Goal: Task Accomplishment & Management: Use online tool/utility

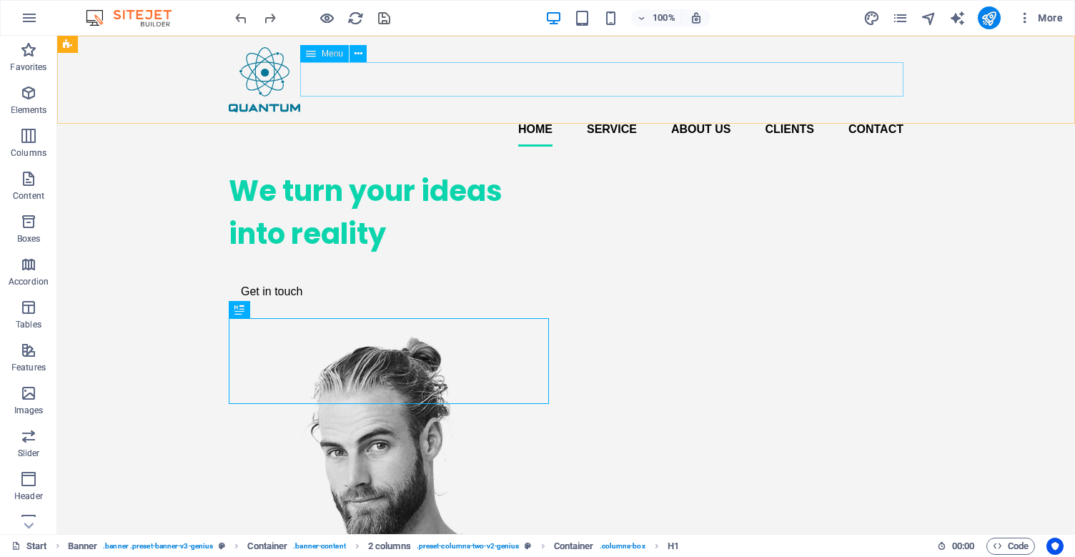
click at [331, 57] on span "Menu" at bounding box center [332, 53] width 21 height 9
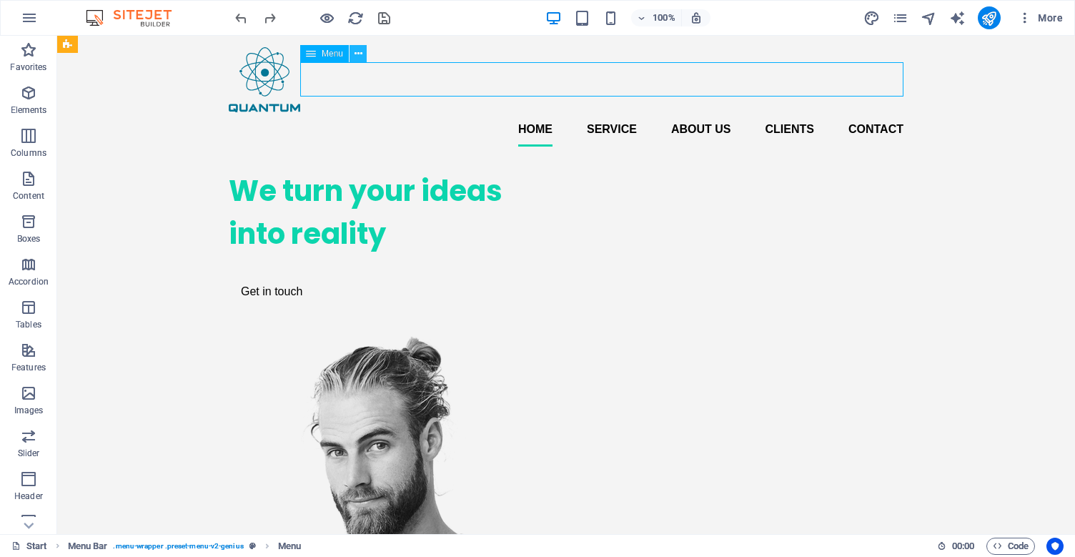
click at [355, 54] on icon at bounding box center [358, 53] width 8 height 15
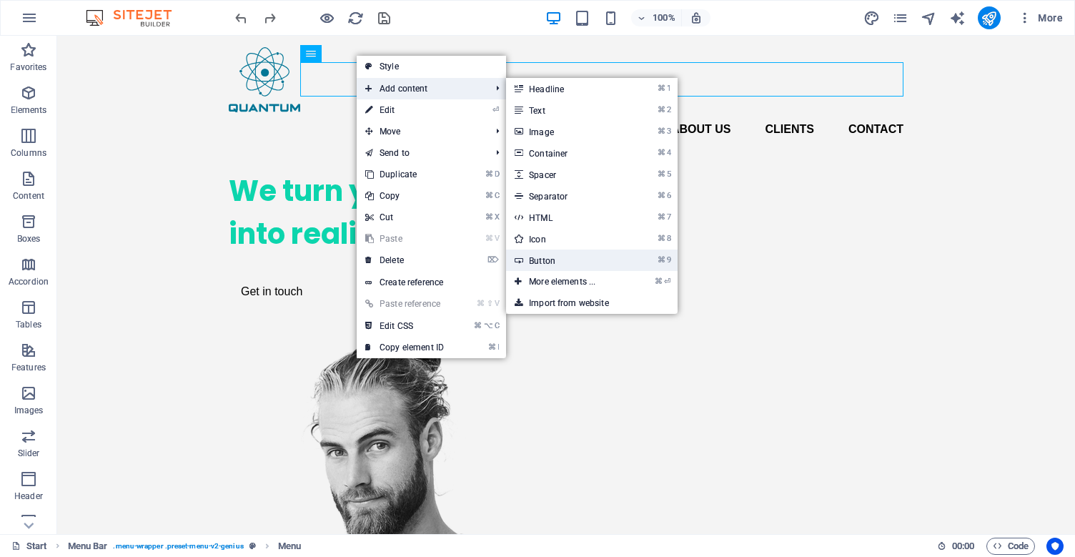
click at [587, 264] on link "⌘ 9 Button" at bounding box center [565, 259] width 118 height 21
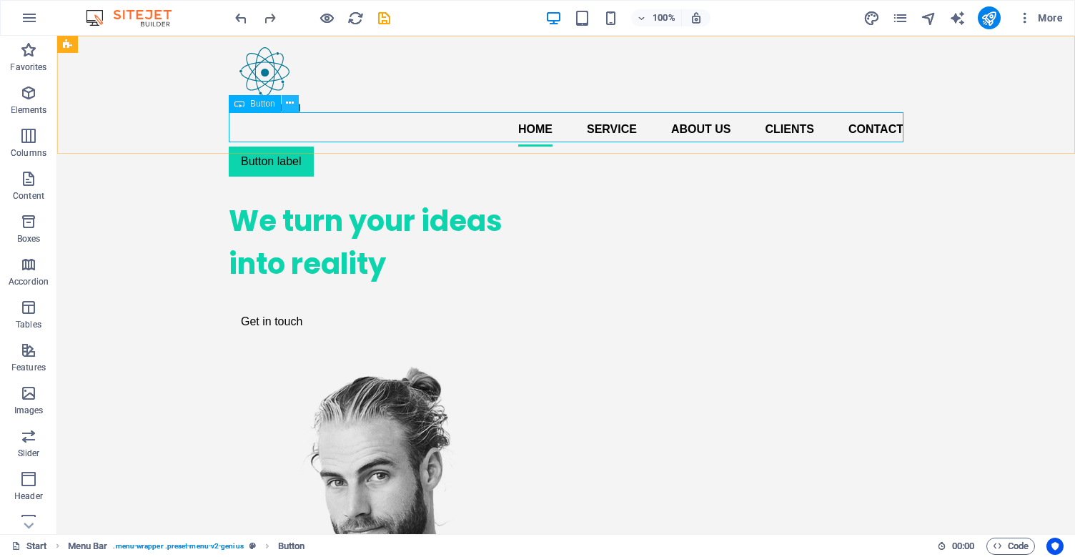
click at [290, 106] on icon at bounding box center [290, 103] width 8 height 15
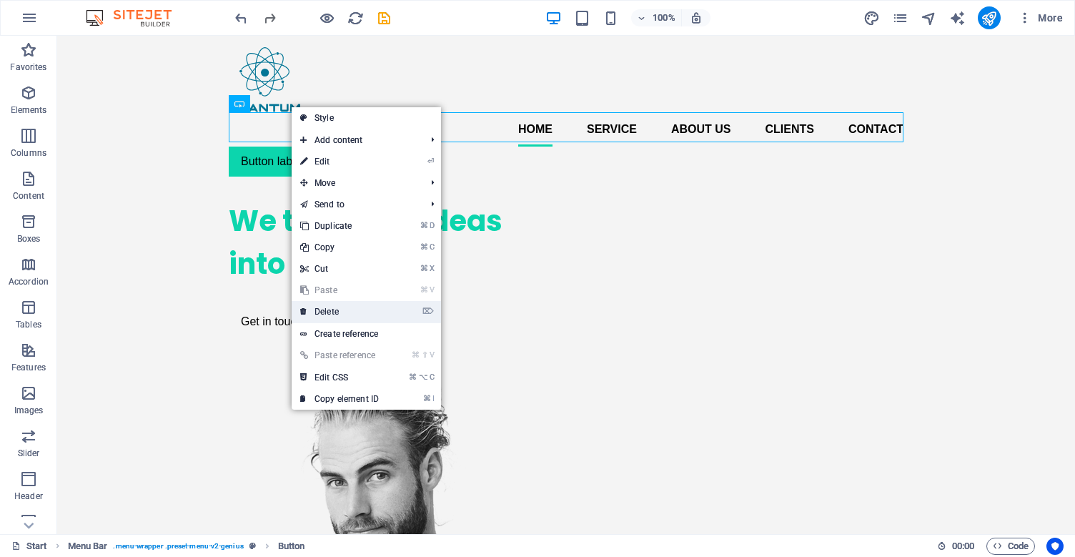
click at [342, 314] on link "⌦ Delete" at bounding box center [340, 311] width 96 height 21
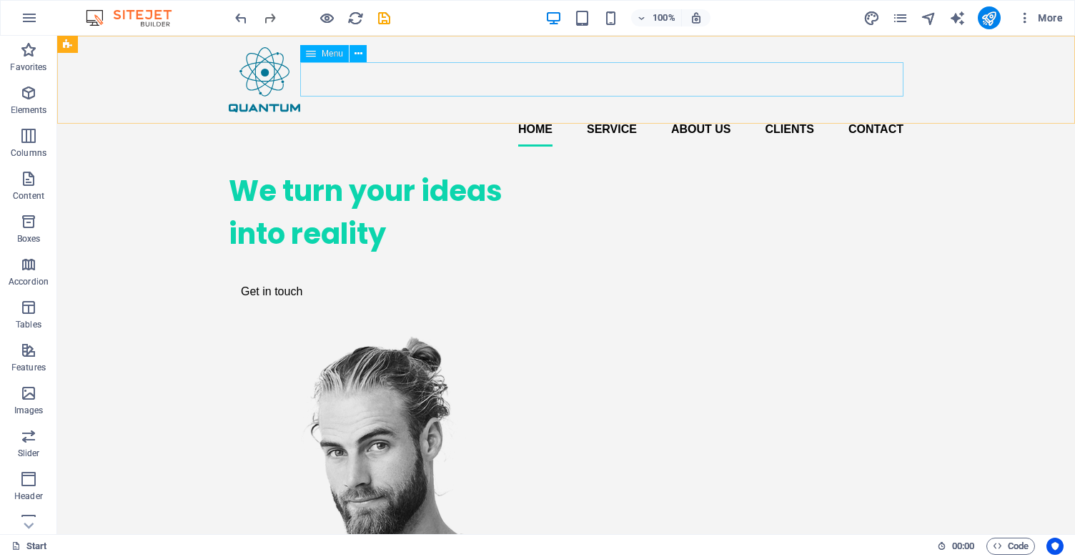
click at [329, 56] on span "Menu" at bounding box center [332, 53] width 21 height 9
click at [314, 59] on icon at bounding box center [311, 53] width 10 height 17
click at [356, 54] on icon at bounding box center [358, 53] width 8 height 15
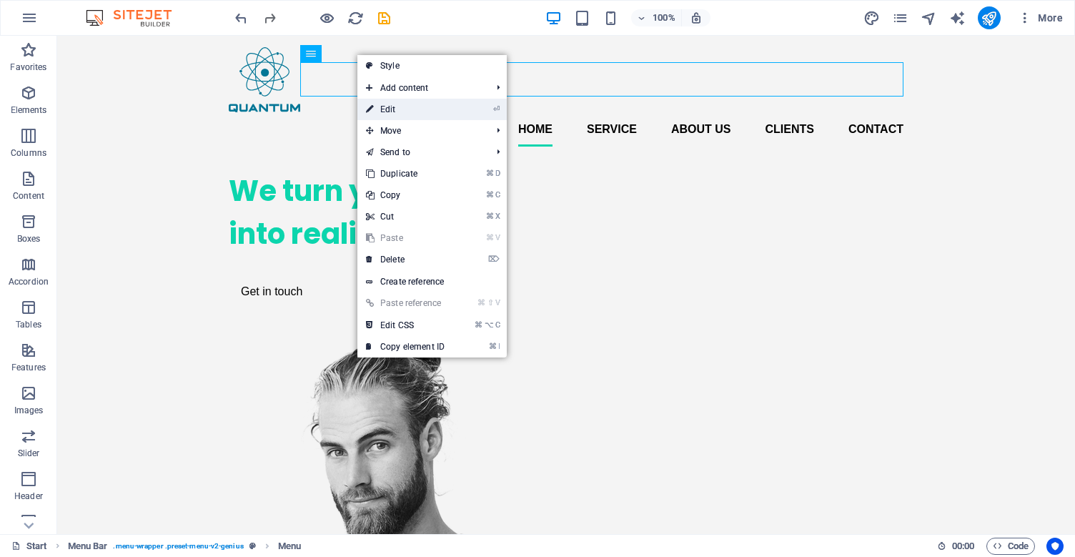
click at [382, 110] on link "⏎ Edit" at bounding box center [405, 109] width 96 height 21
select select
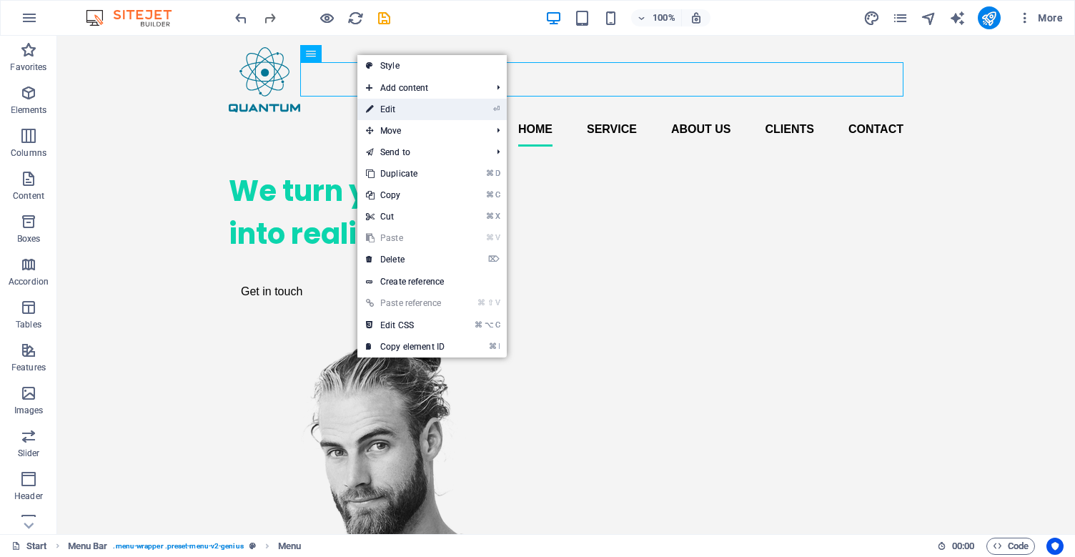
select select
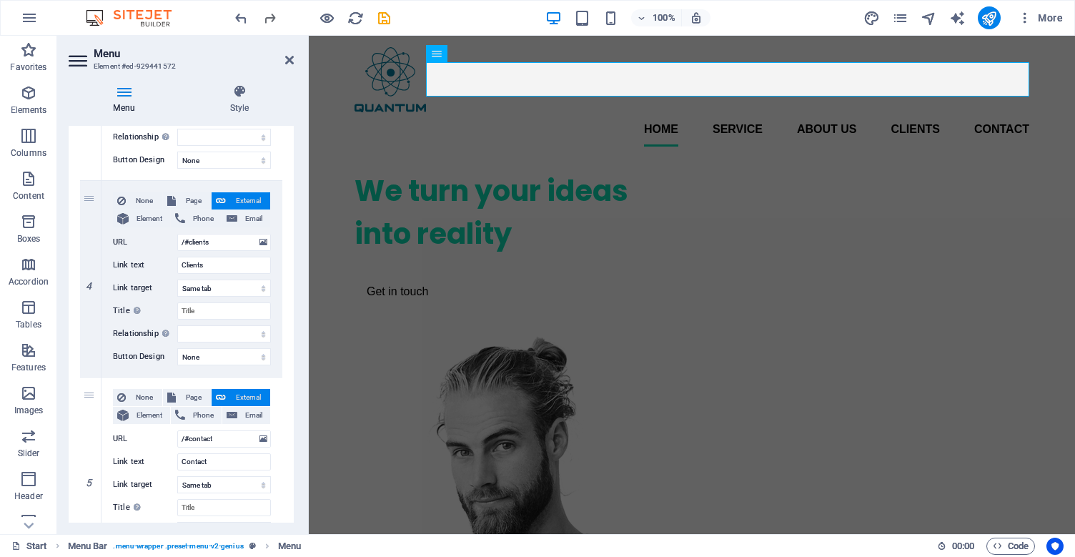
scroll to position [761, 0]
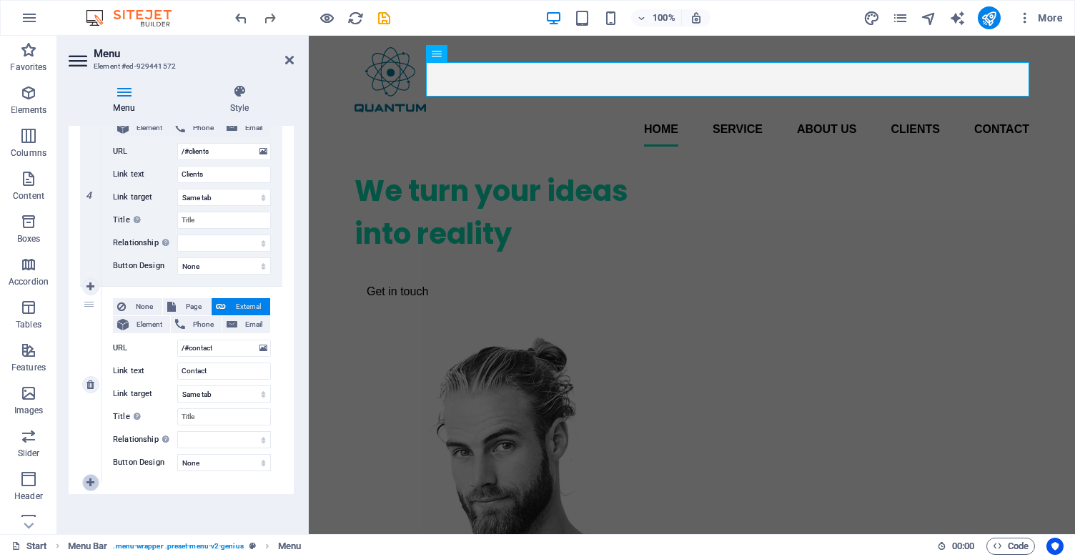
click at [89, 484] on icon at bounding box center [90, 482] width 8 height 10
select select
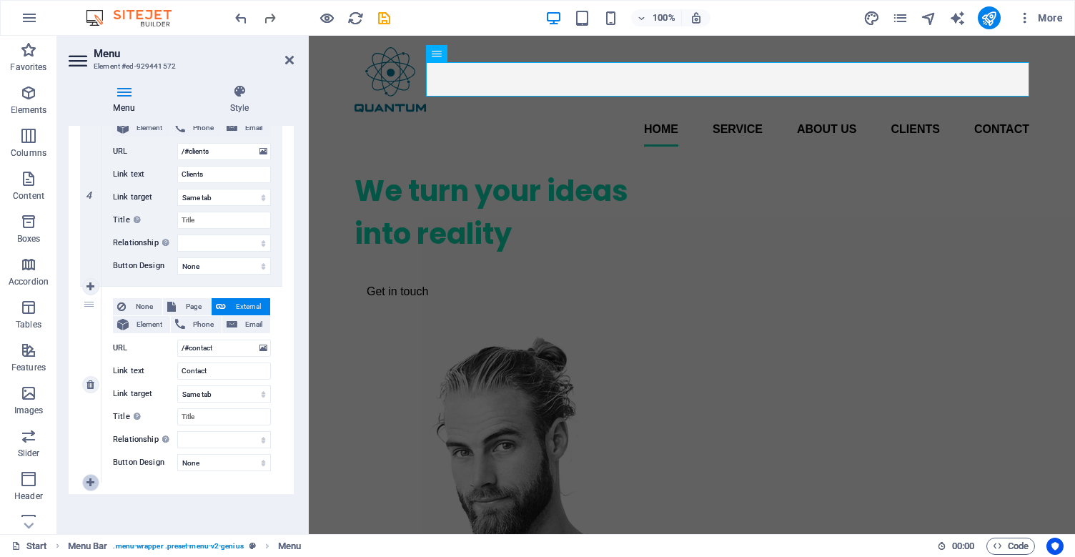
select select
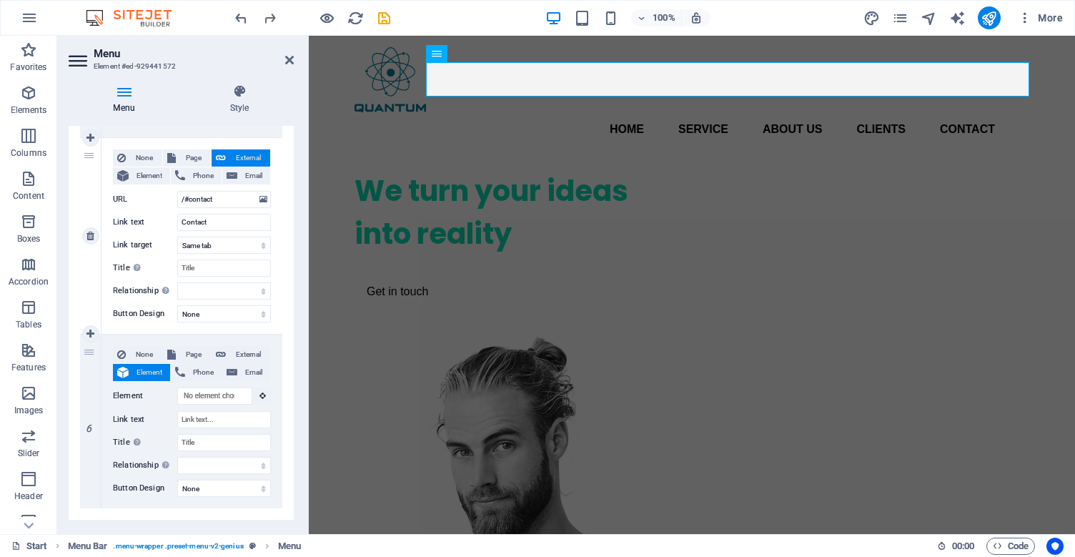
scroll to position [912, 0]
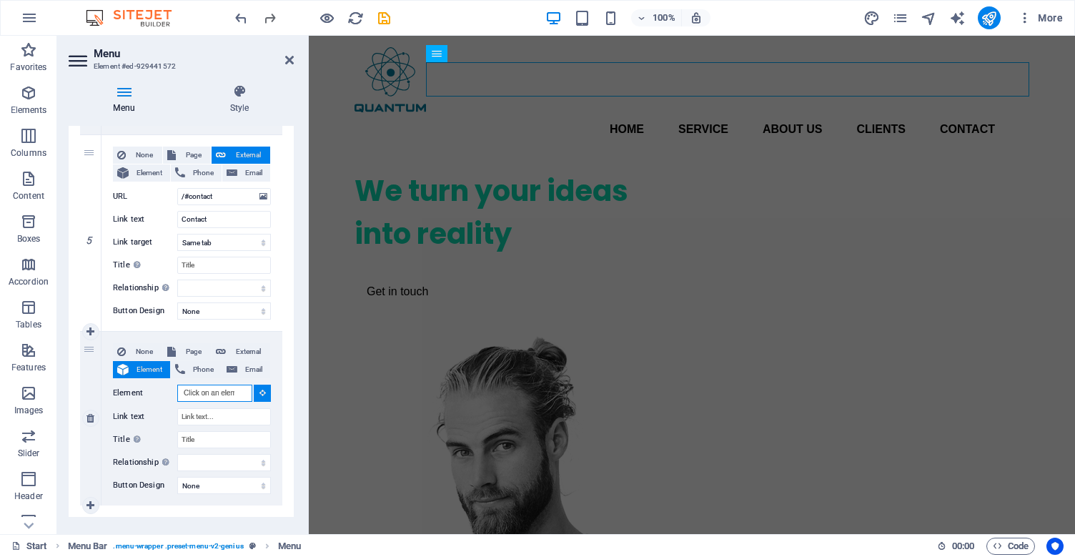
click at [239, 390] on input "Element" at bounding box center [214, 392] width 75 height 17
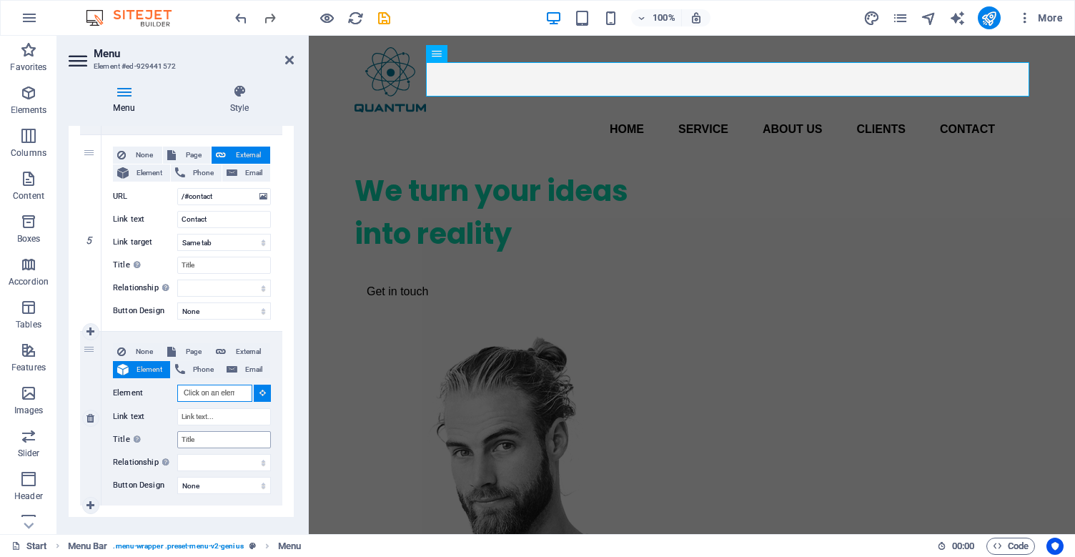
scroll to position [935, 0]
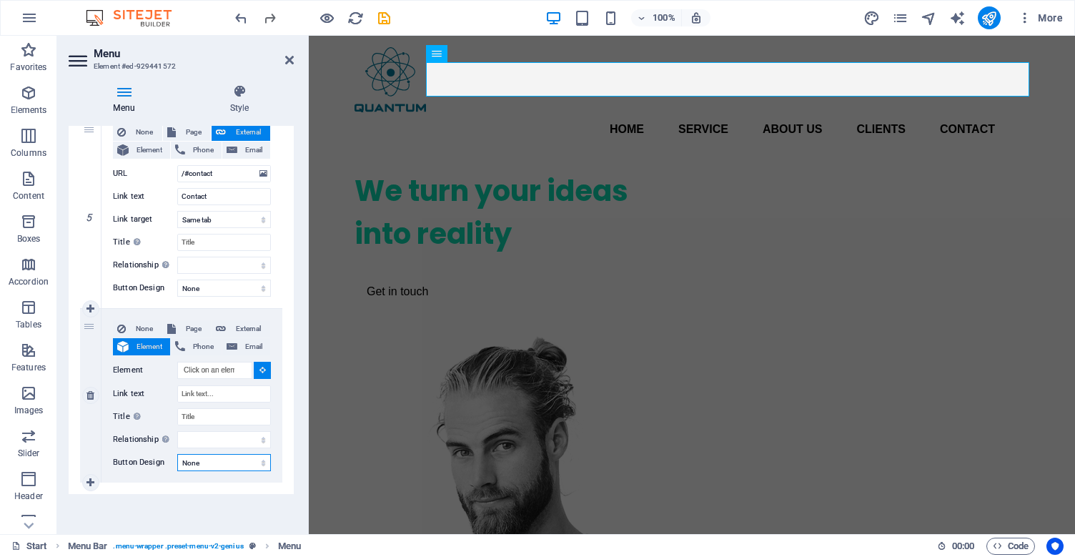
click at [200, 464] on select "None Default Primary Secondary" at bounding box center [224, 462] width 94 height 17
click at [89, 395] on icon at bounding box center [90, 395] width 8 height 10
select select
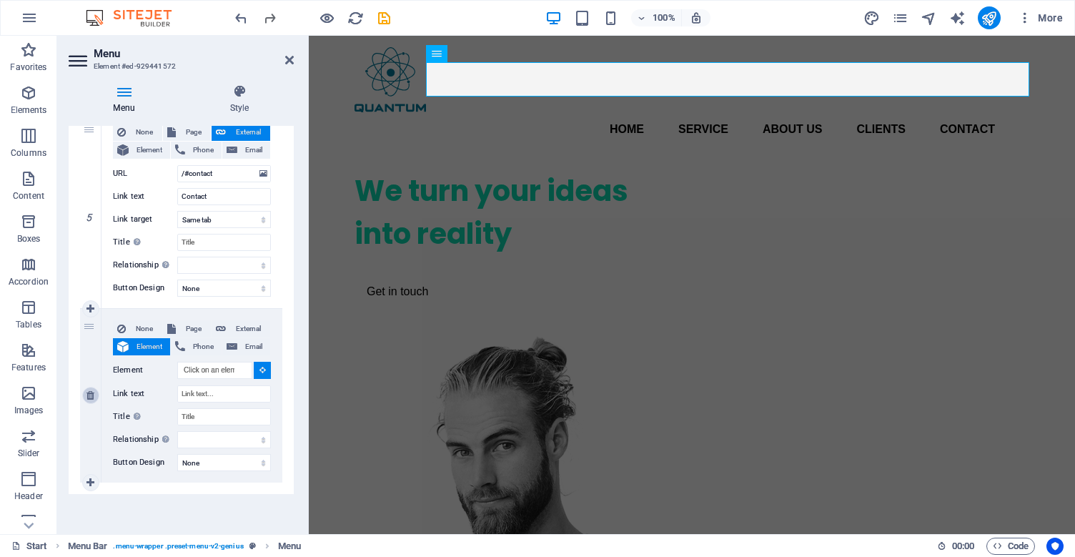
select select
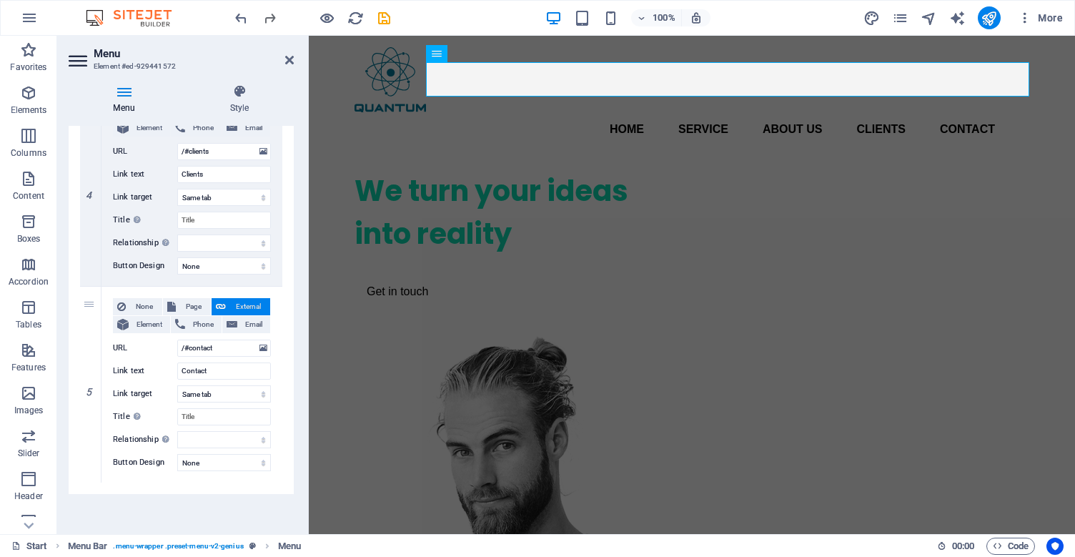
scroll to position [761, 0]
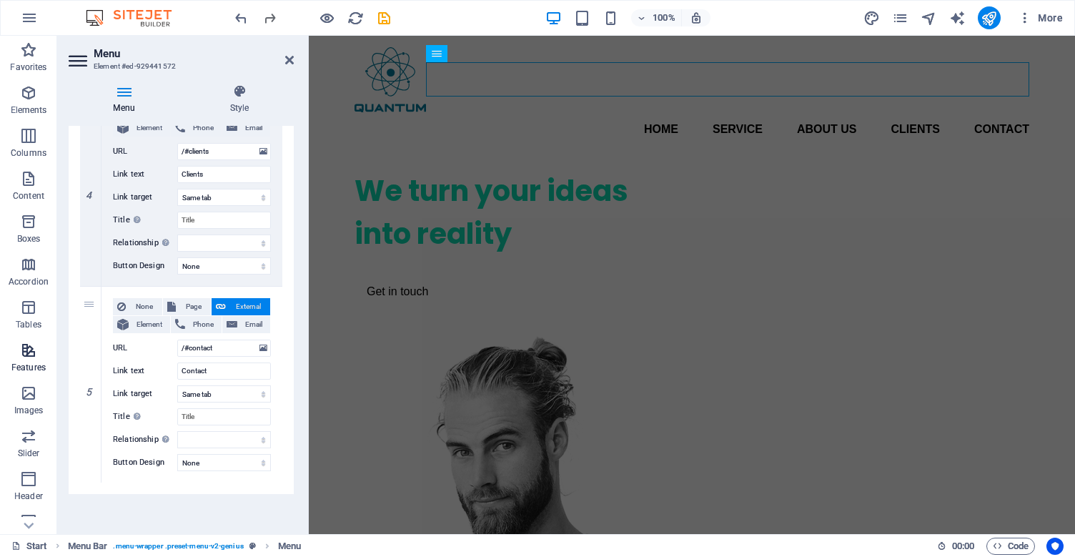
click at [21, 358] on icon "button" at bounding box center [28, 350] width 17 height 17
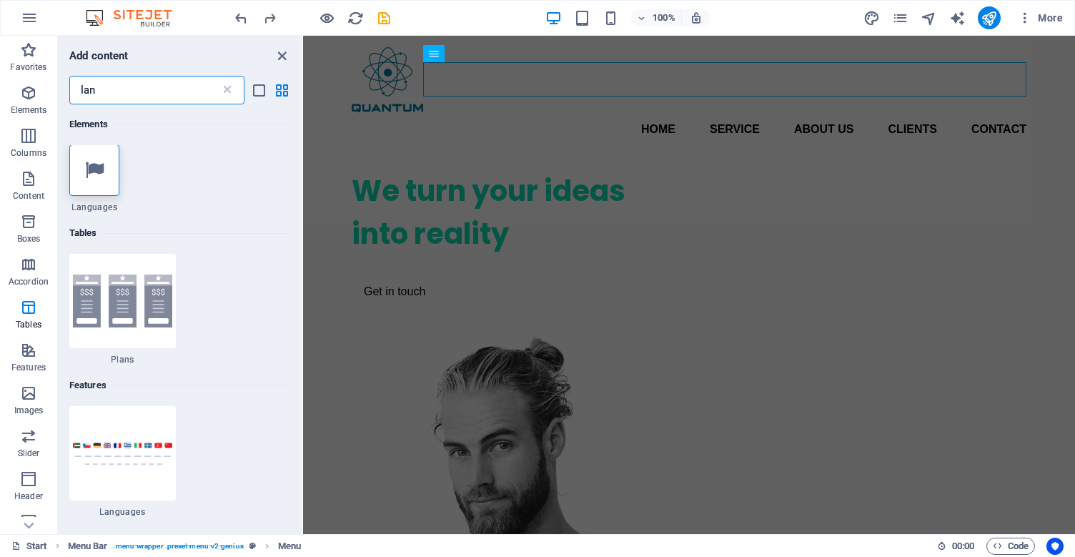
scroll to position [0, 0]
type input "lan"
click at [106, 432] on div at bounding box center [122, 454] width 106 height 94
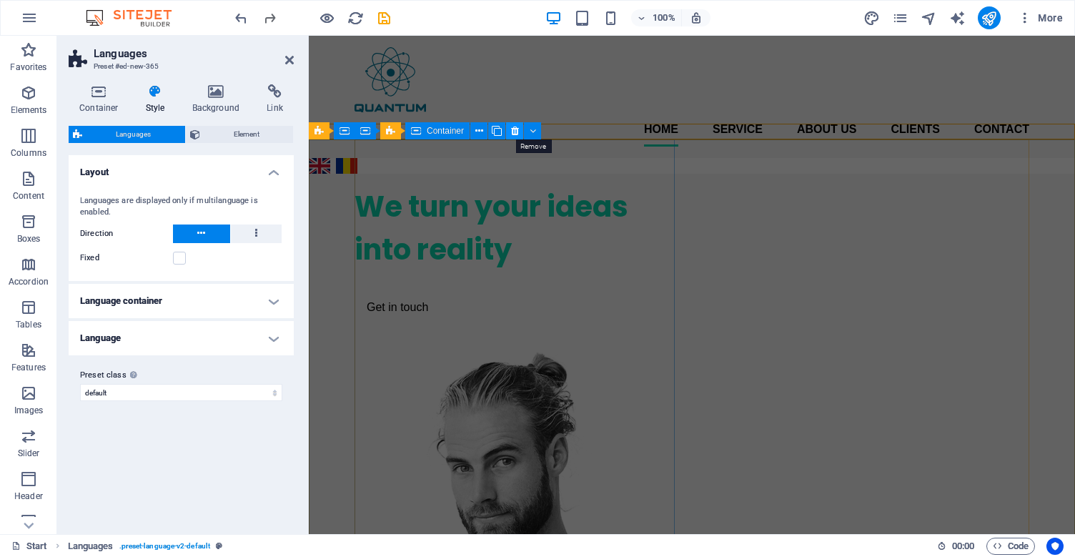
click at [514, 129] on icon at bounding box center [515, 131] width 8 height 15
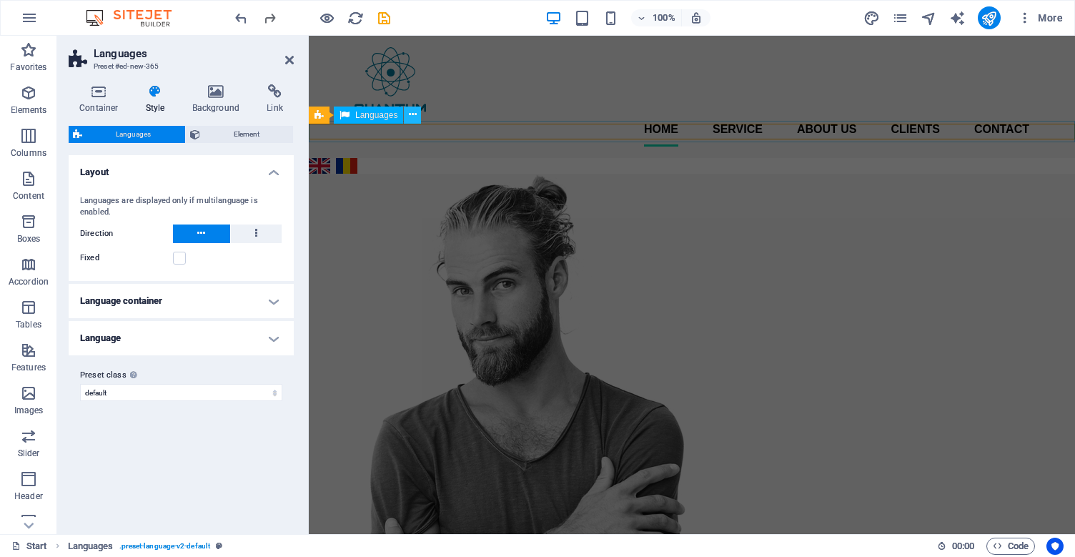
click at [412, 113] on icon at bounding box center [413, 114] width 8 height 15
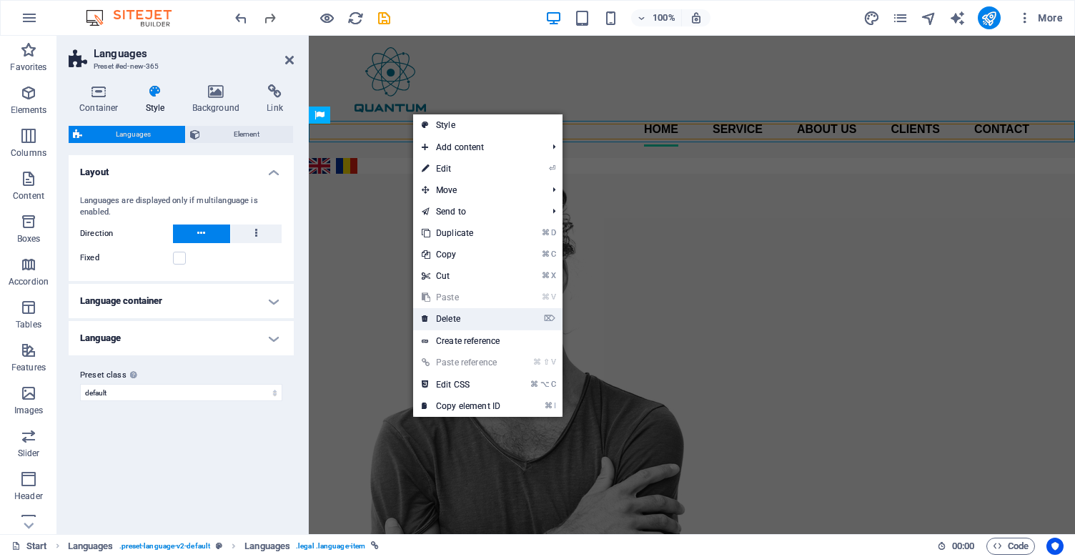
click at [462, 311] on link "⌦ Delete" at bounding box center [461, 318] width 96 height 21
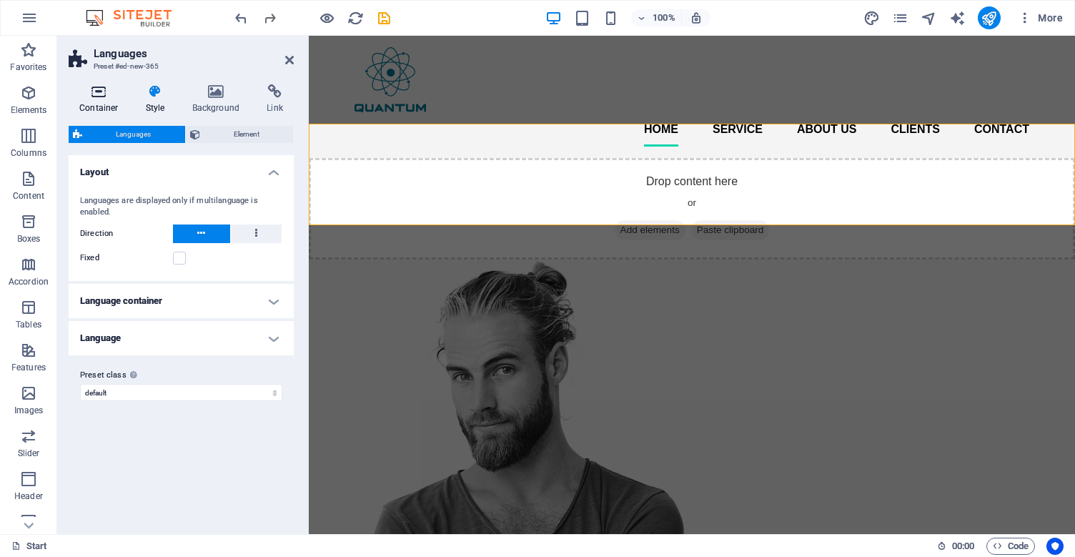
click at [103, 101] on h4 "Container" at bounding box center [102, 99] width 66 height 30
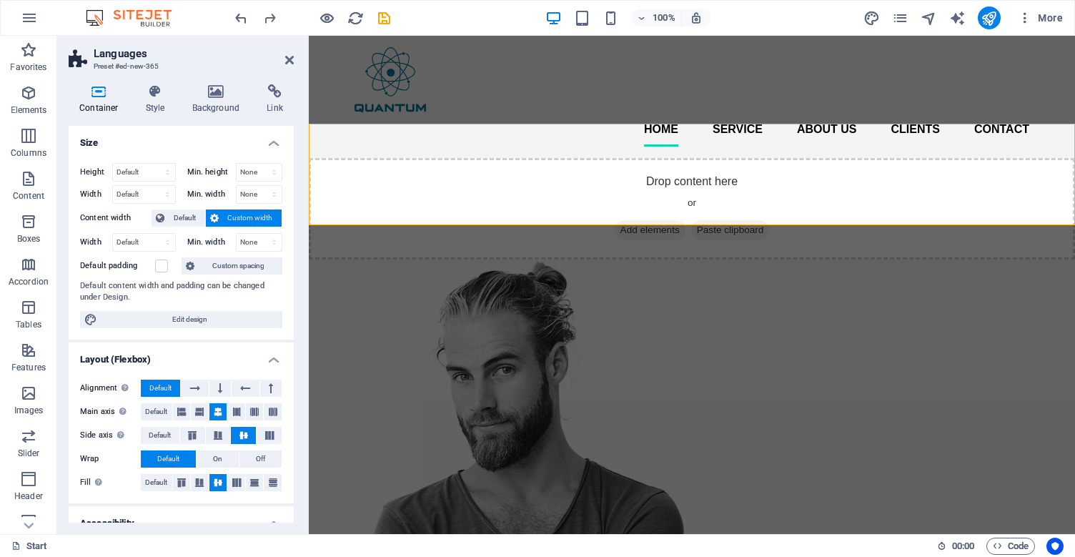
click at [289, 66] on header "Languages Preset #ed-new-365" at bounding box center [181, 54] width 225 height 37
click at [289, 54] on icon at bounding box center [289, 59] width 9 height 11
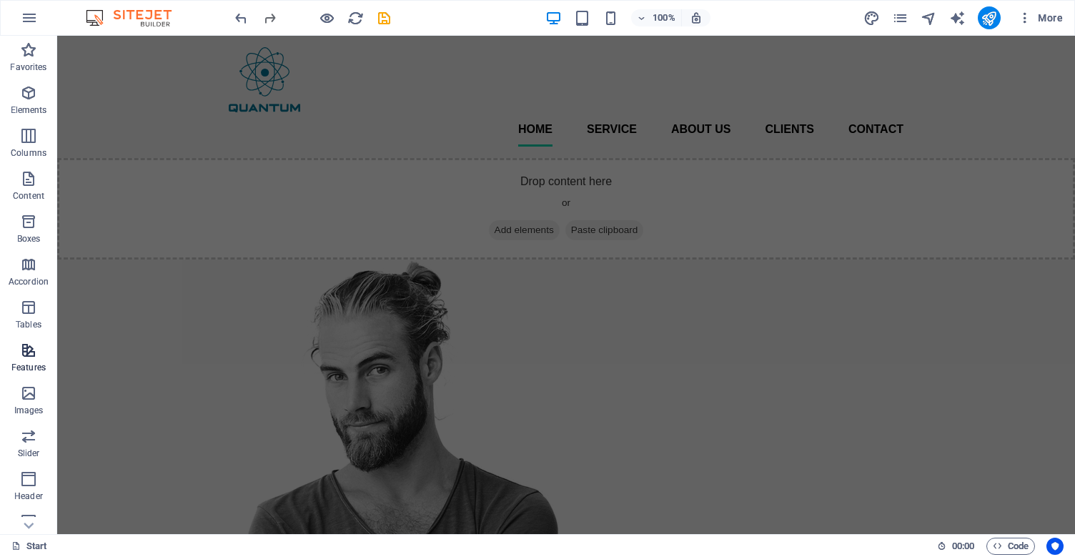
click at [31, 354] on icon "button" at bounding box center [28, 350] width 17 height 17
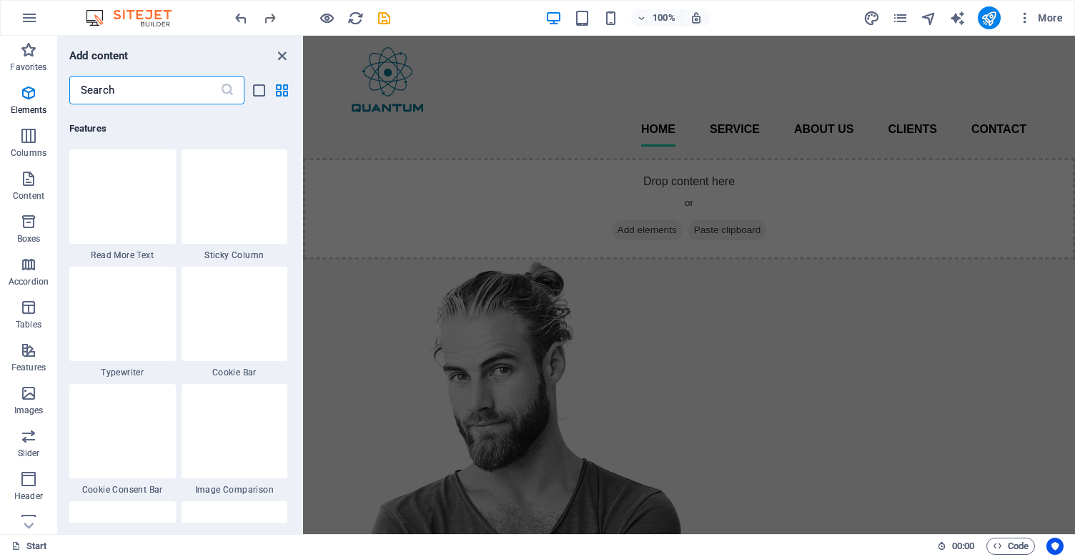
scroll to position [5687, 0]
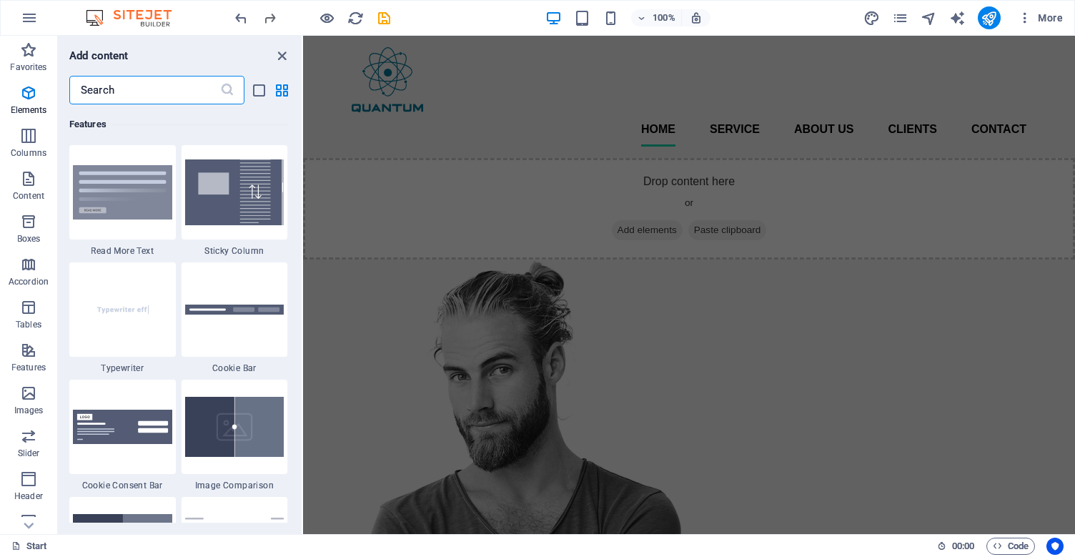
click at [131, 95] on input "text" at bounding box center [144, 90] width 151 height 29
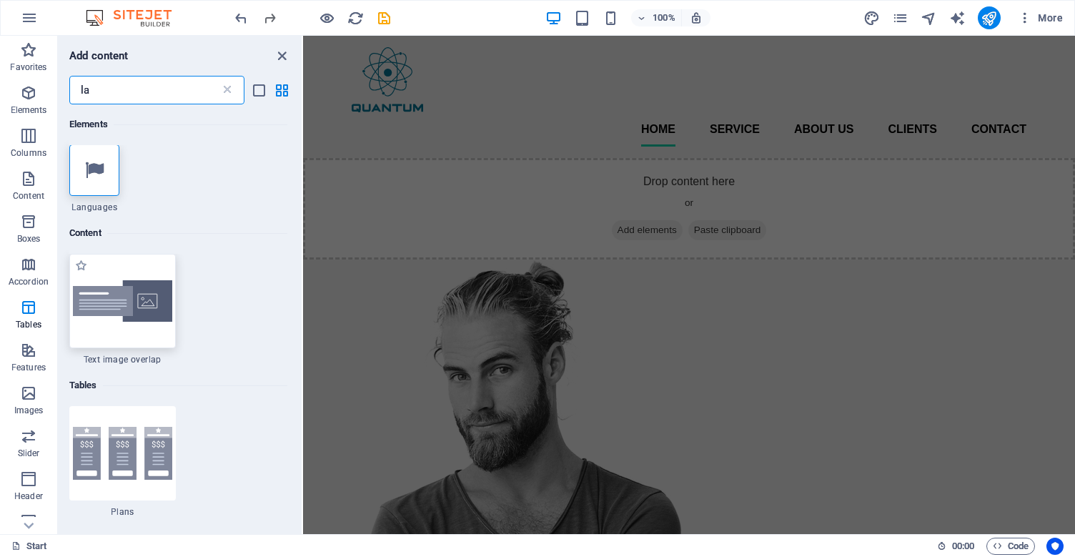
scroll to position [0, 0]
type input "la"
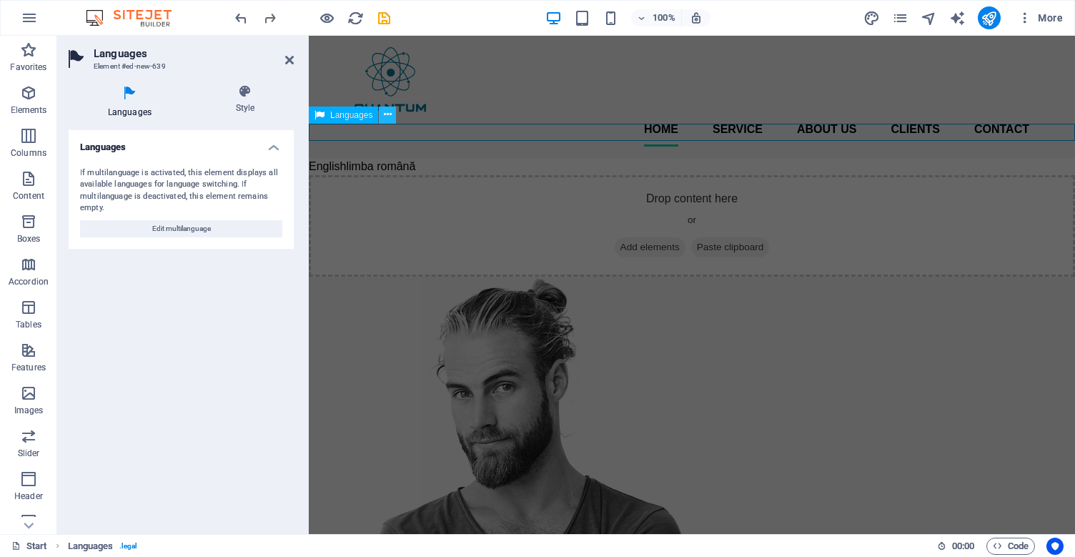
click at [390, 122] on button at bounding box center [387, 114] width 17 height 17
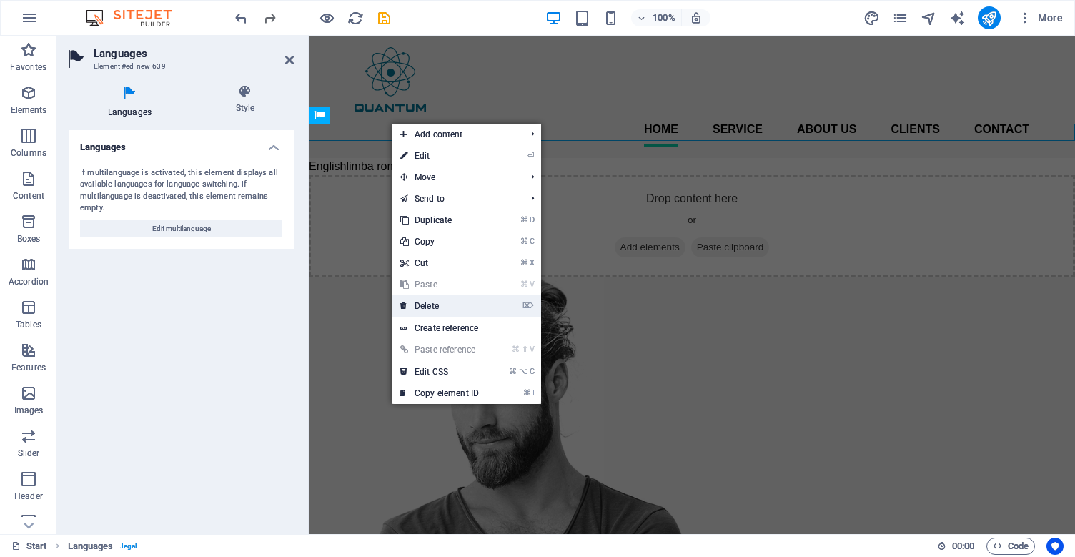
click at [434, 311] on link "⌦ Delete" at bounding box center [440, 305] width 96 height 21
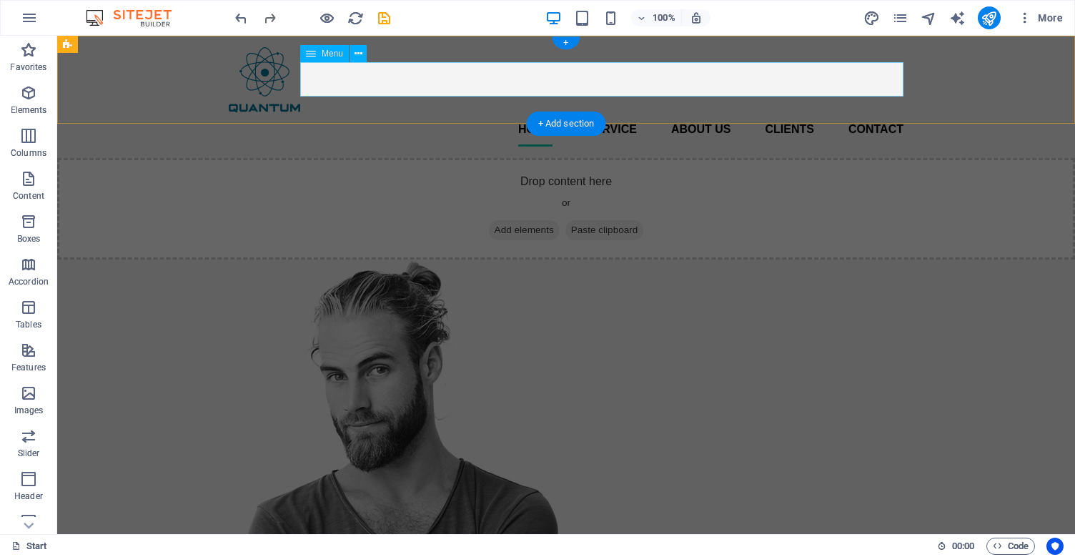
click at [682, 112] on nav "Home Service About us Clients Contact" at bounding box center [566, 129] width 674 height 34
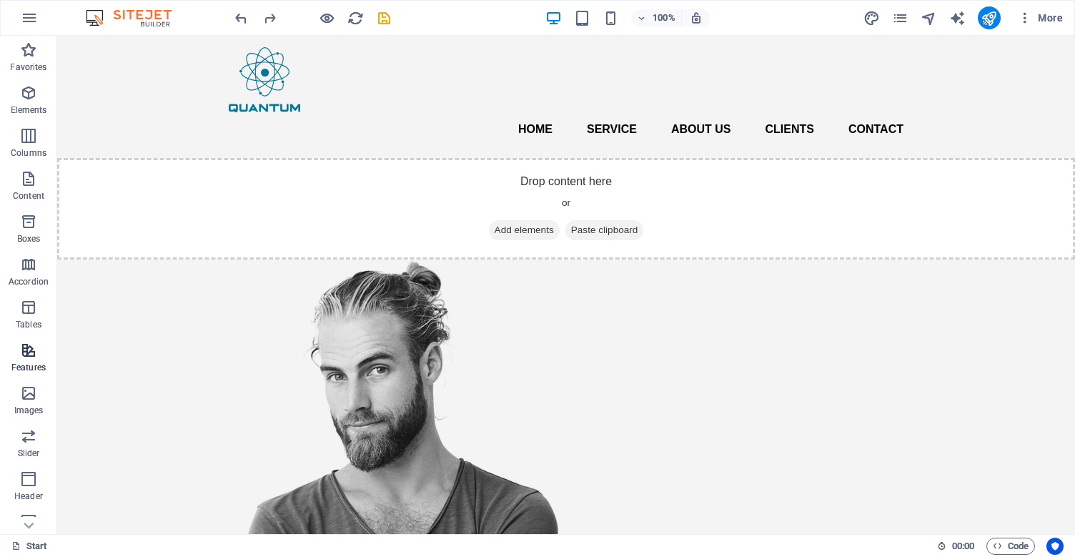
click at [23, 369] on p "Features" at bounding box center [28, 367] width 34 height 11
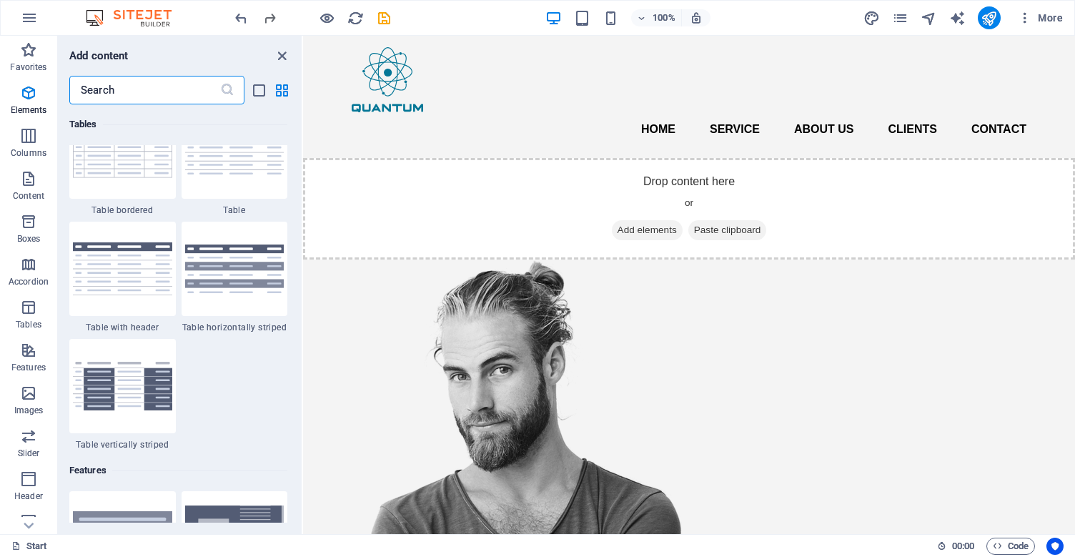
scroll to position [5687, 0]
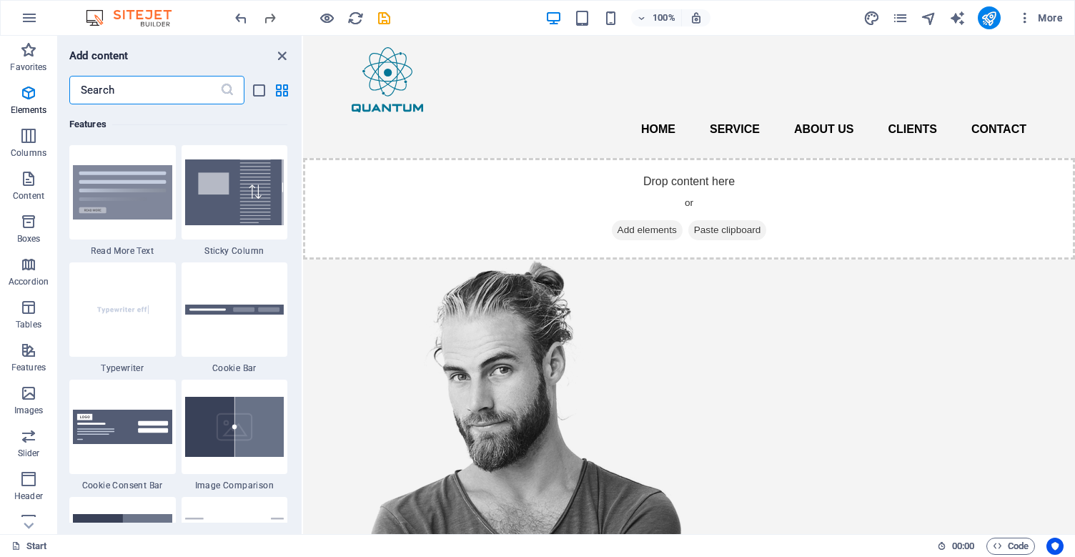
click at [147, 99] on input "text" at bounding box center [144, 90] width 151 height 29
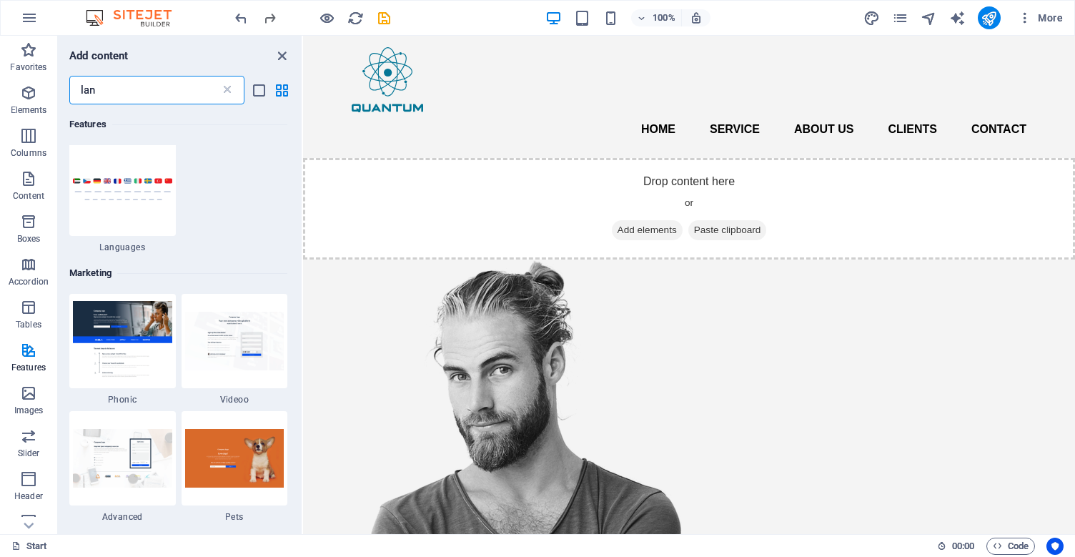
scroll to position [239, 0]
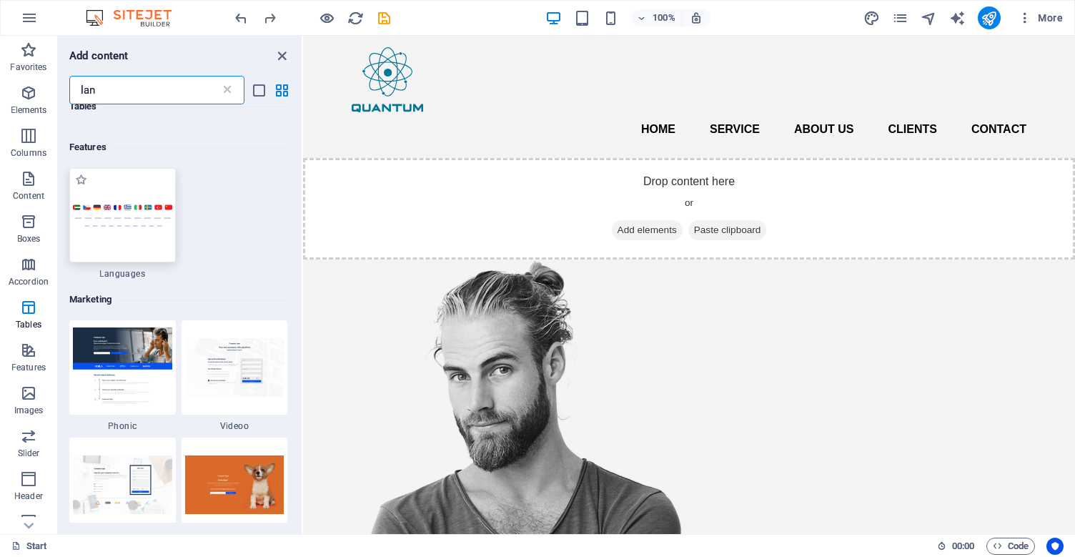
type input "lan"
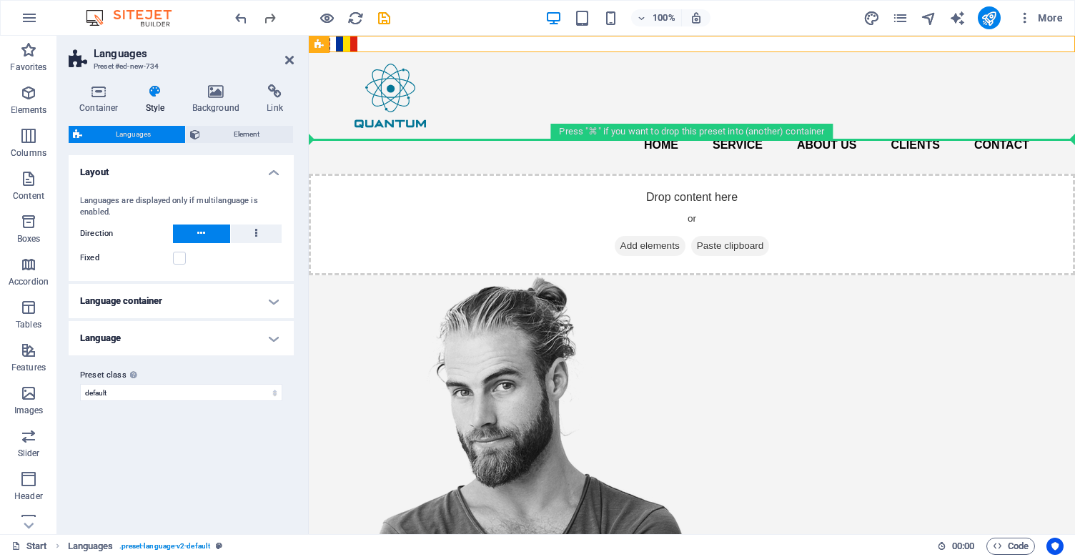
drag, startPoint x: 628, startPoint y: 80, endPoint x: 1063, endPoint y: 102, distance: 435.7
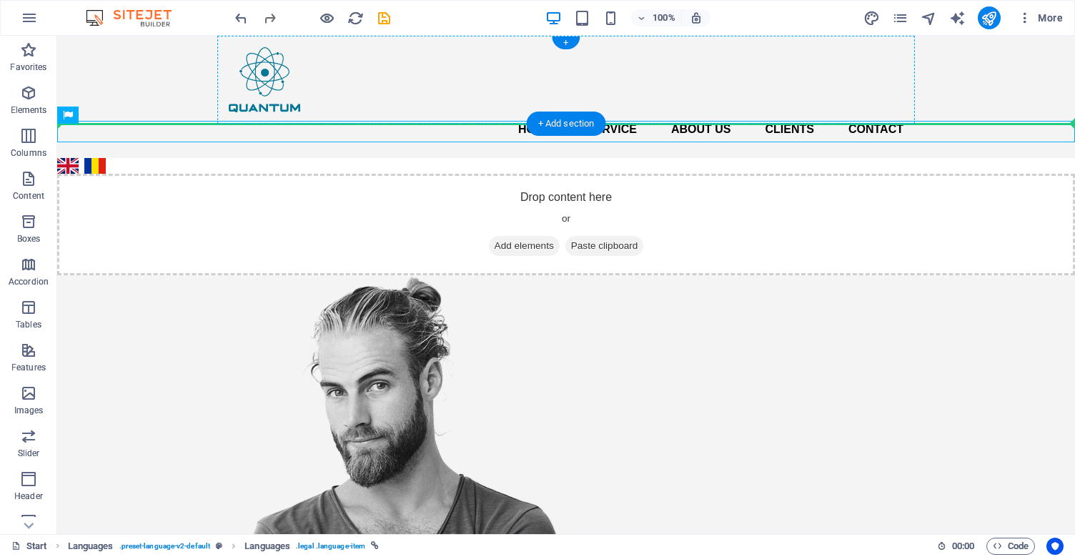
drag, startPoint x: 119, startPoint y: 131, endPoint x: 575, endPoint y: 94, distance: 457.4
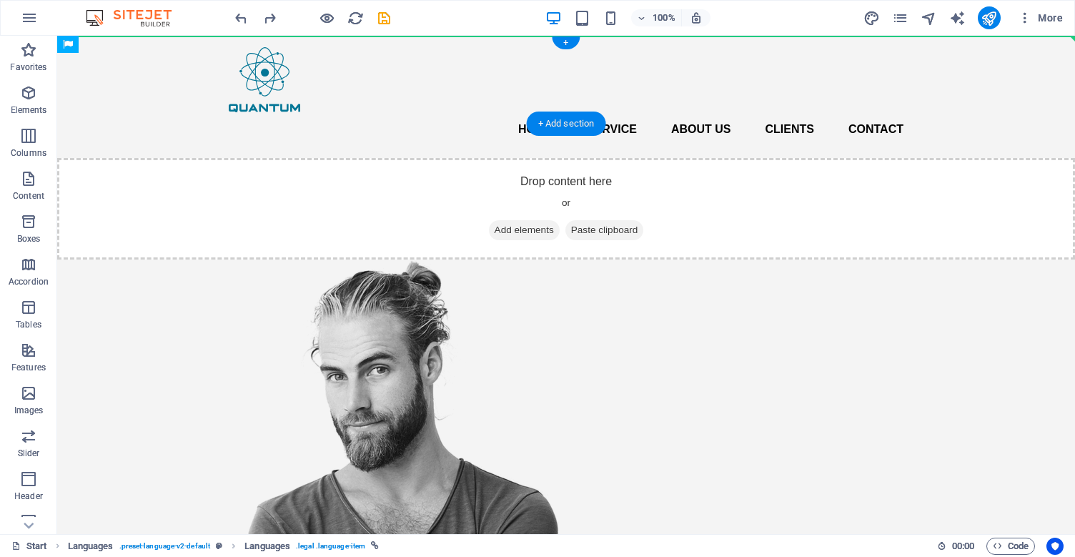
drag, startPoint x: 138, startPoint y: 80, endPoint x: 998, endPoint y: 78, distance: 860.3
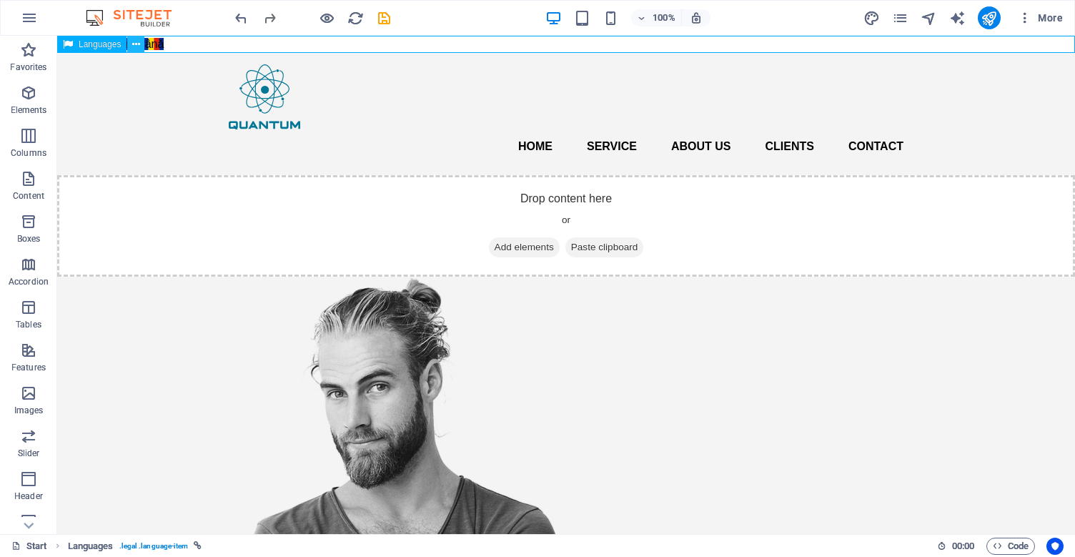
click at [137, 44] on icon at bounding box center [136, 44] width 8 height 15
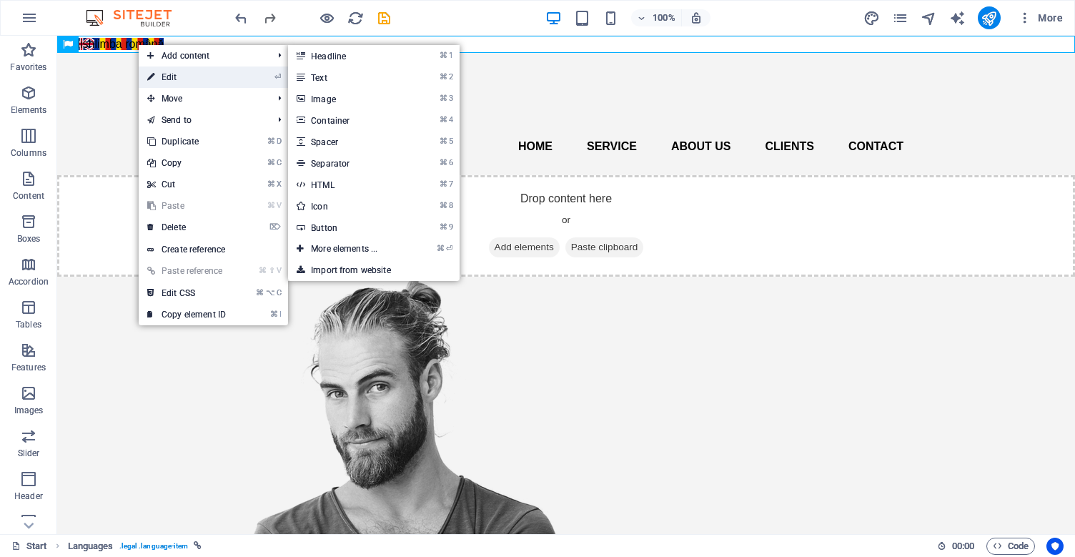
click at [176, 78] on link "⏎ Edit" at bounding box center [187, 76] width 96 height 21
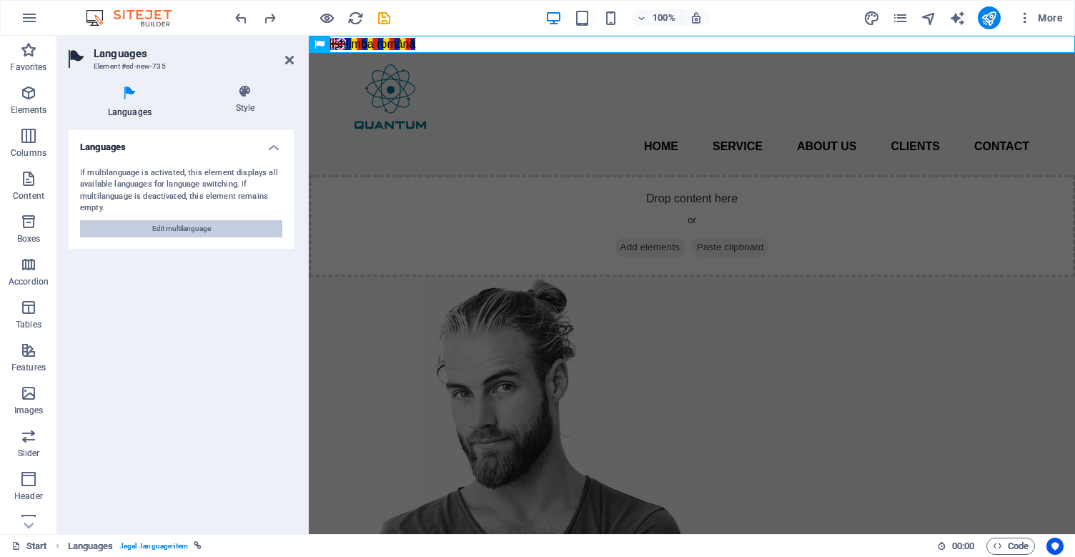
click at [184, 228] on span "Edit multilanguage" at bounding box center [181, 228] width 59 height 17
select select "41"
select select "131"
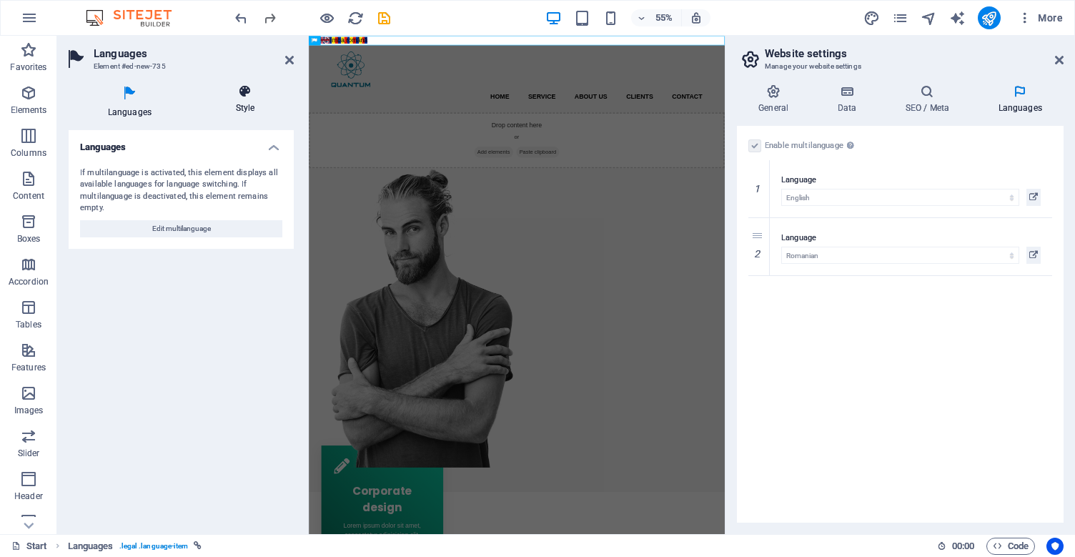
click at [233, 98] on icon at bounding box center [244, 91] width 97 height 14
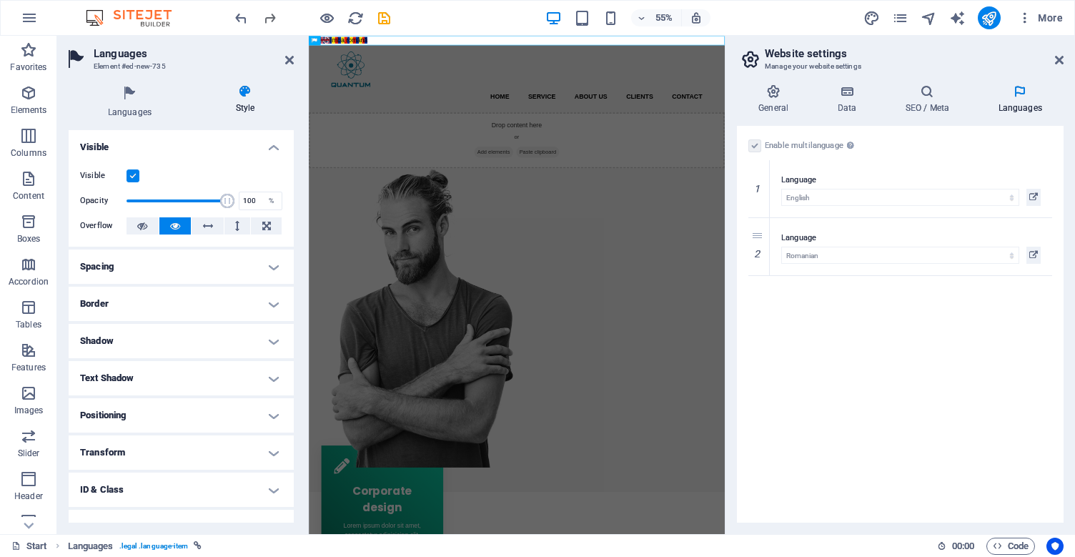
click at [273, 274] on h4 "Spacing" at bounding box center [181, 266] width 225 height 34
